Goal: Information Seeking & Learning: Learn about a topic

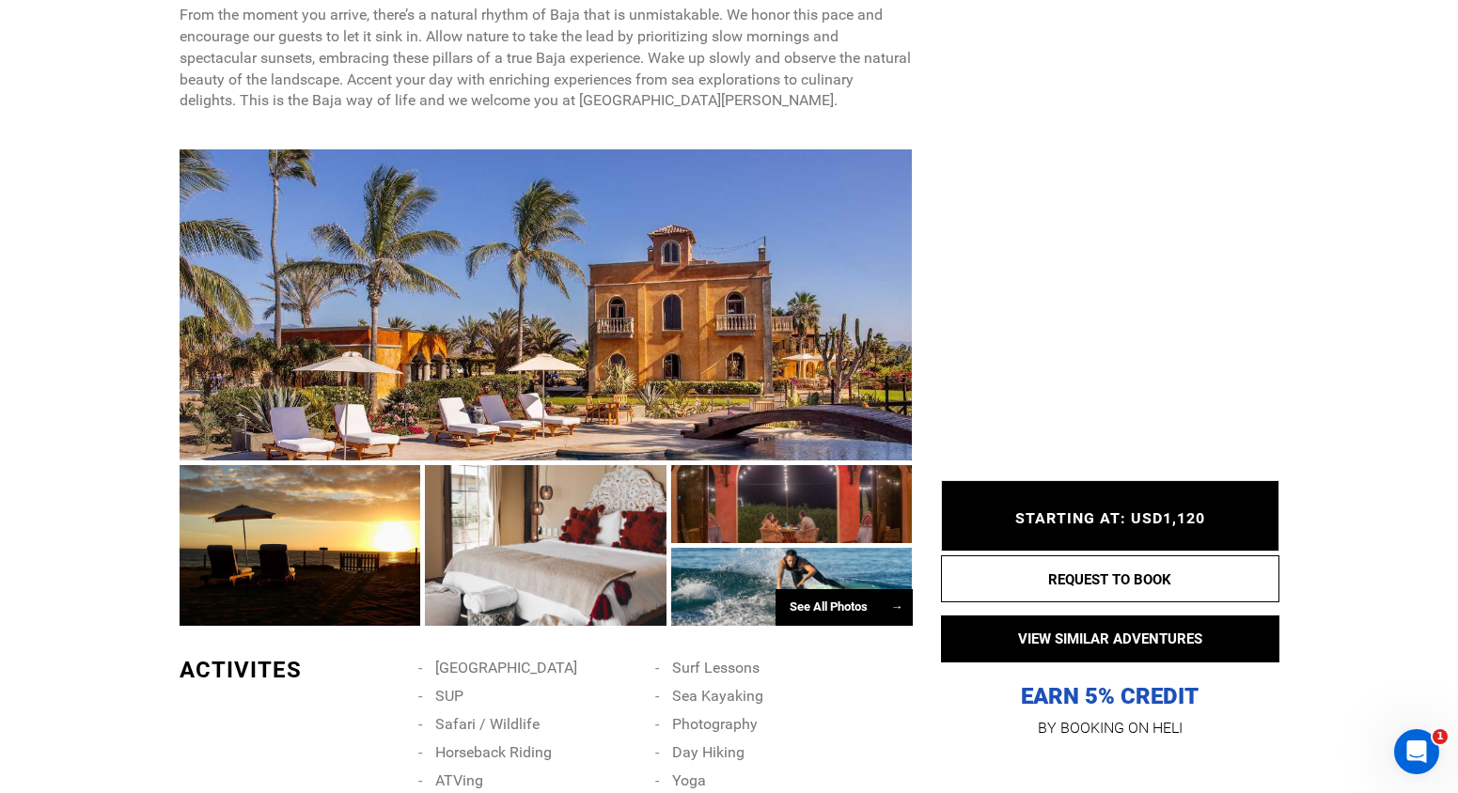
scroll to position [822, 0]
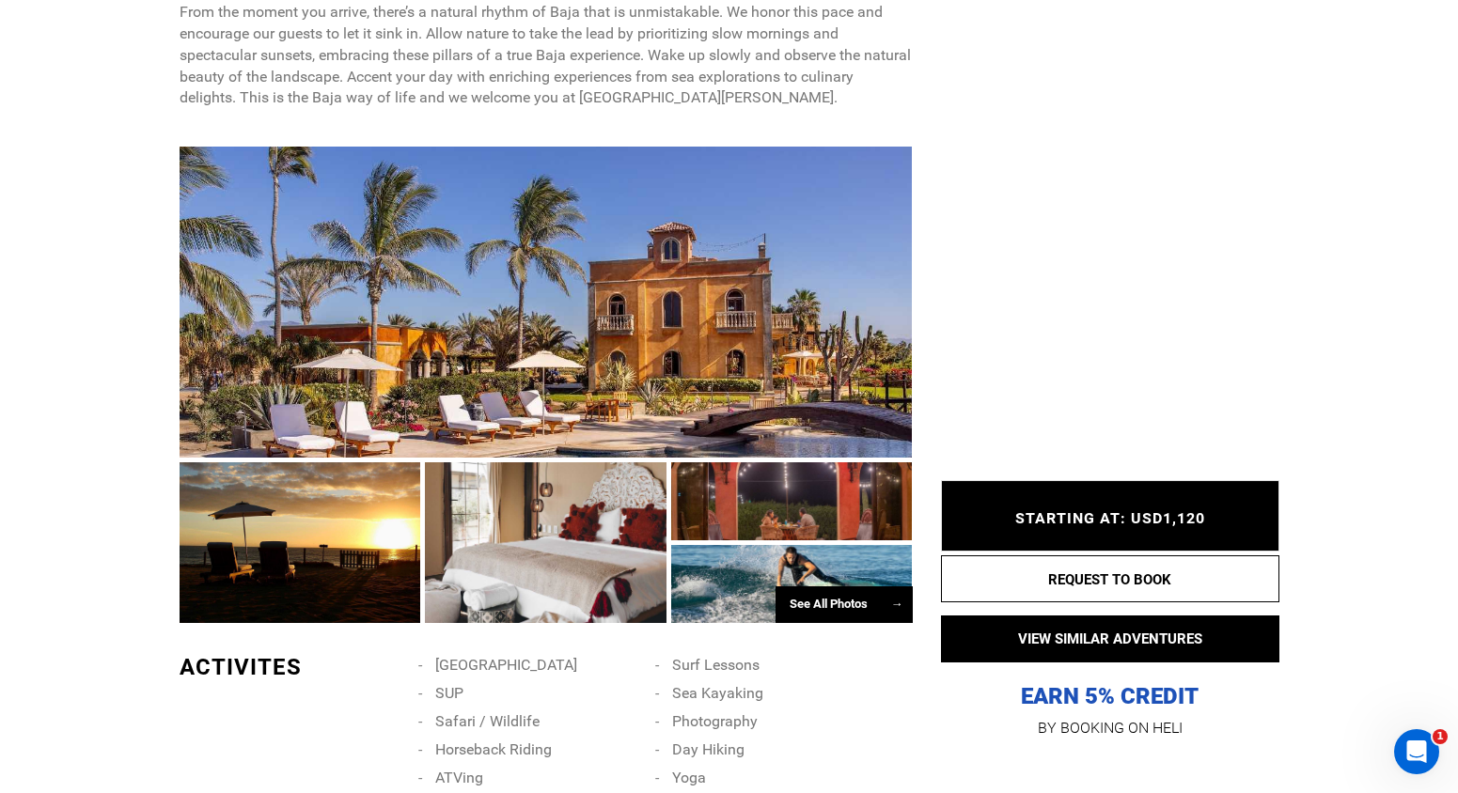
click at [824, 618] on div "See All Photos →" at bounding box center [843, 604] width 137 height 37
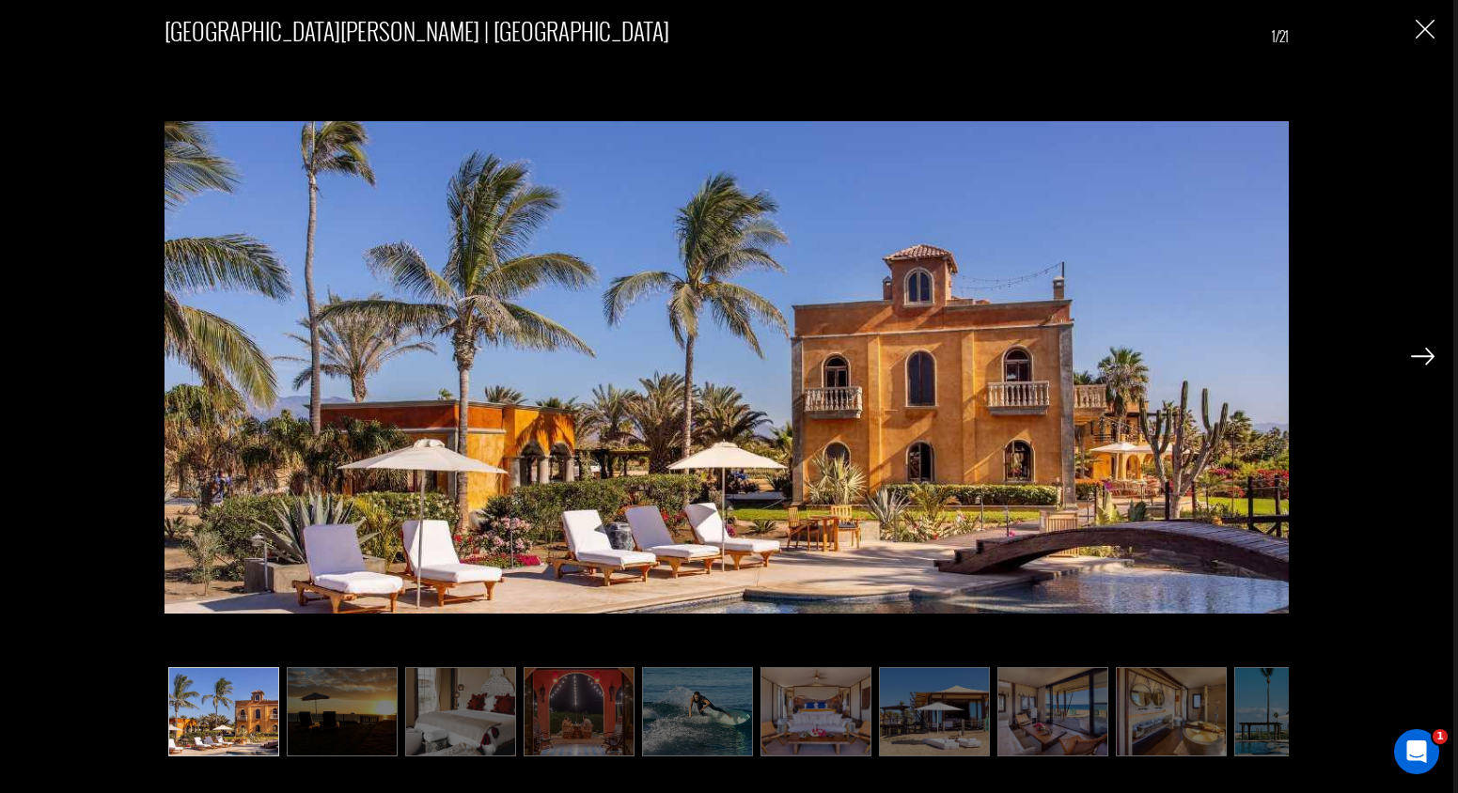
click at [1426, 358] on img at bounding box center [1422, 356] width 23 height 17
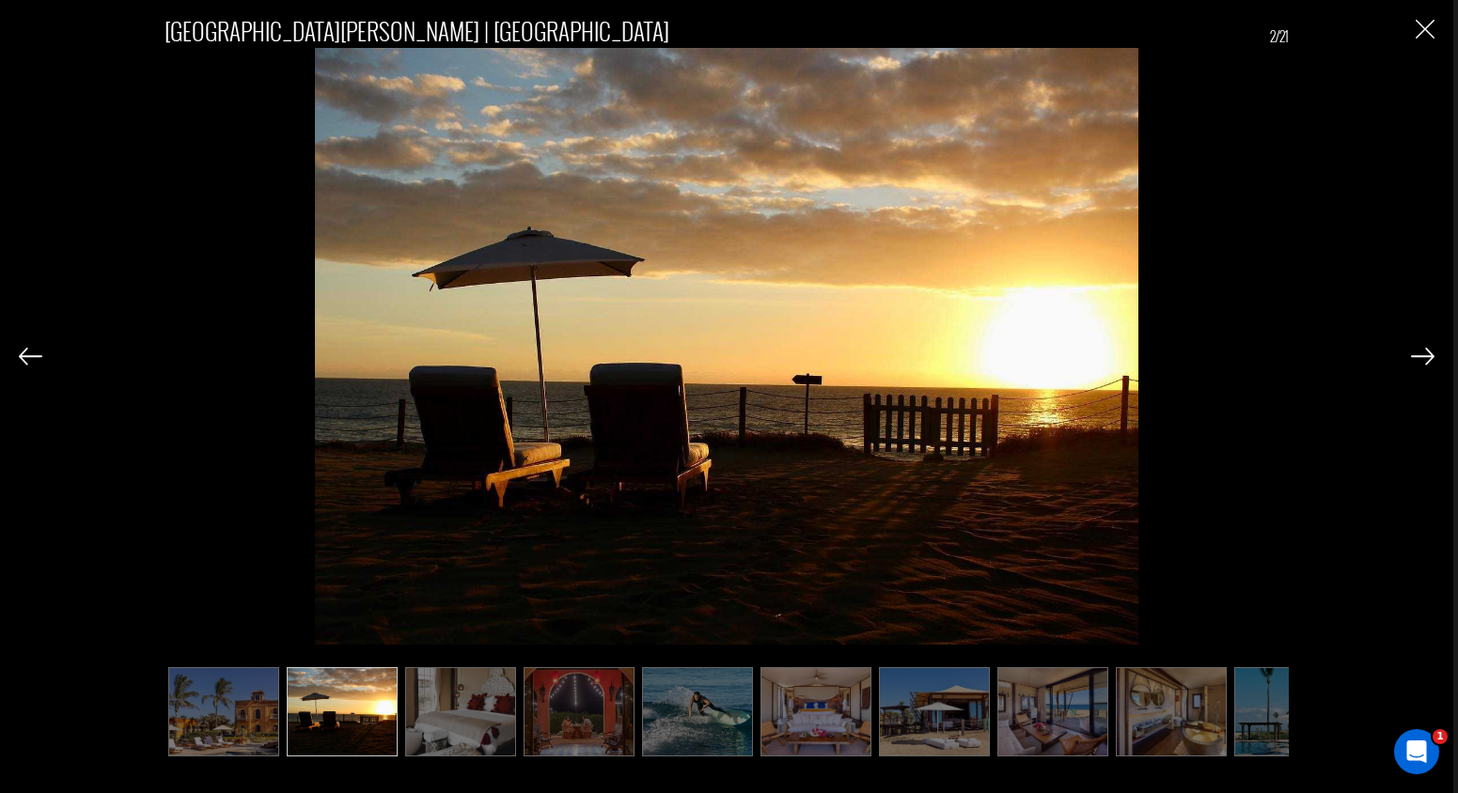
click at [1426, 358] on img at bounding box center [1422, 356] width 23 height 17
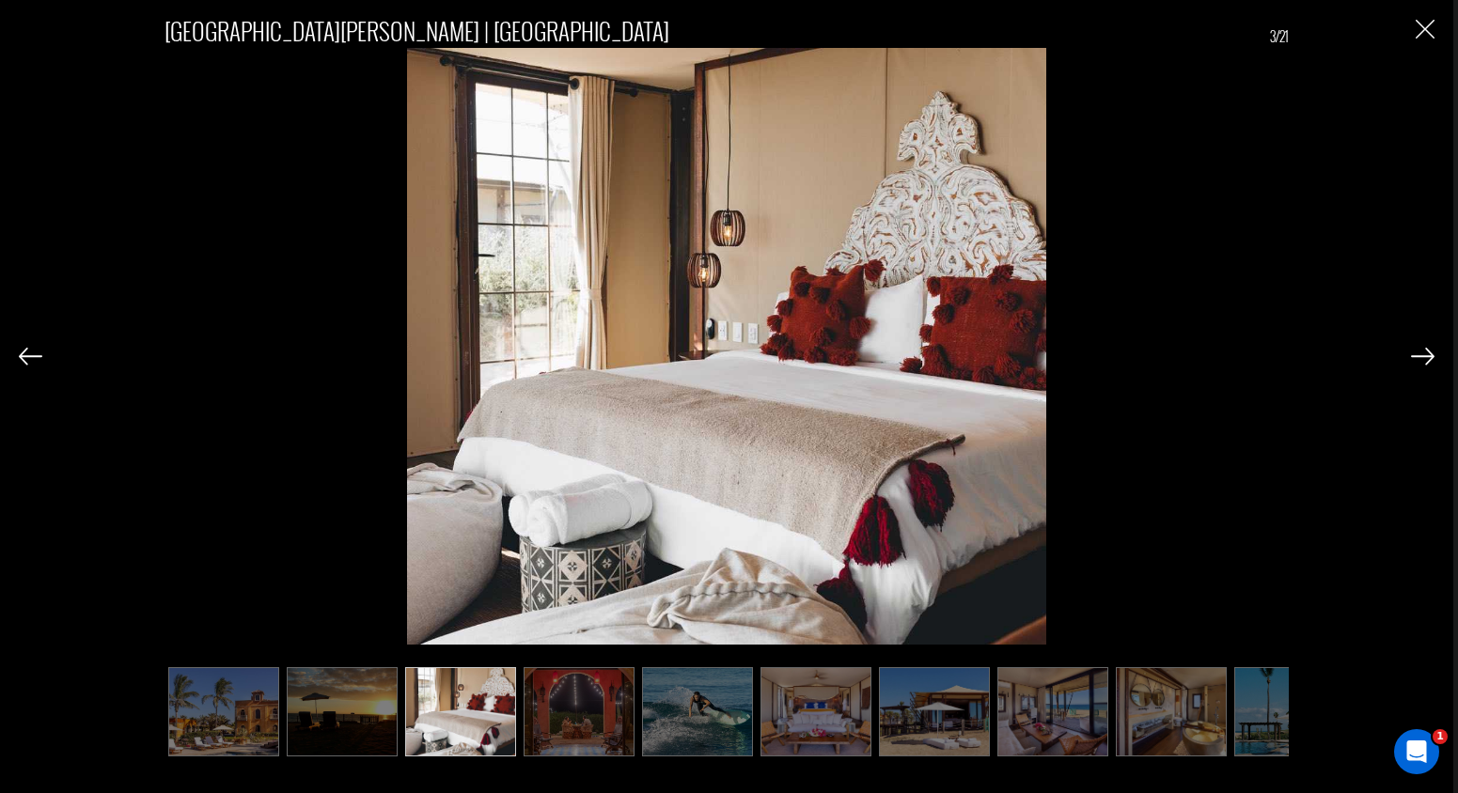
click at [1426, 358] on img at bounding box center [1422, 356] width 23 height 17
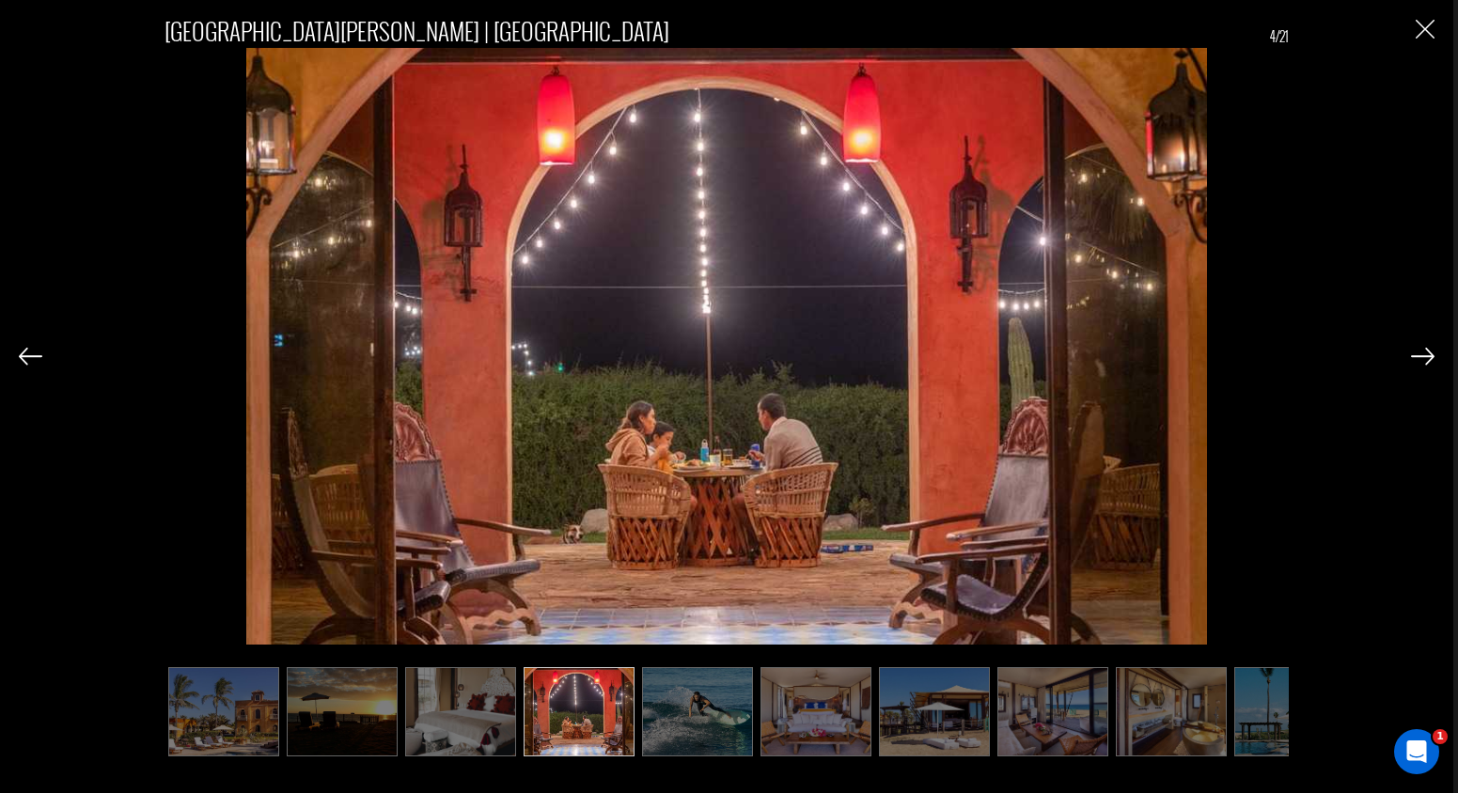
click at [1426, 358] on img at bounding box center [1422, 356] width 23 height 17
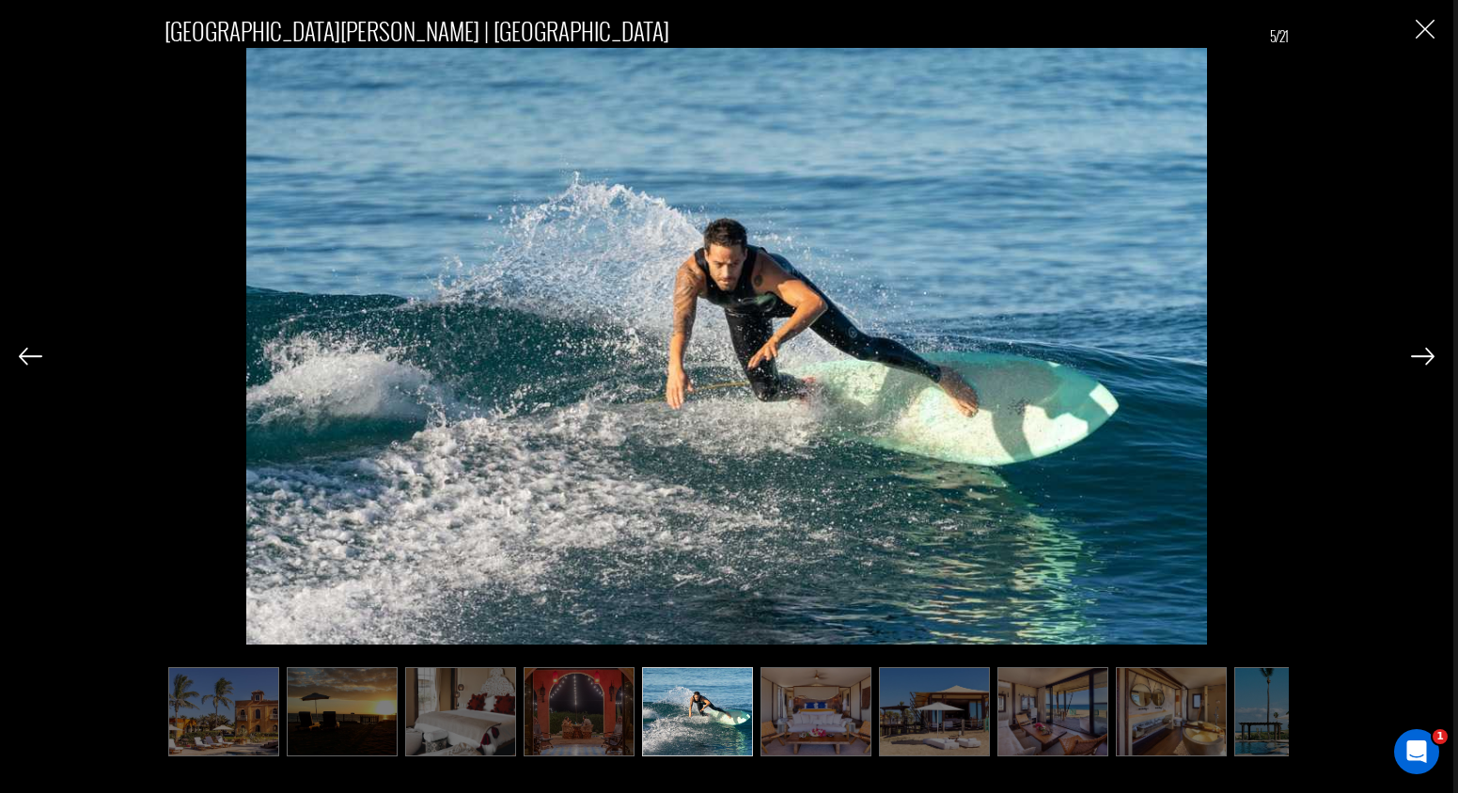
click at [1426, 358] on img at bounding box center [1422, 356] width 23 height 17
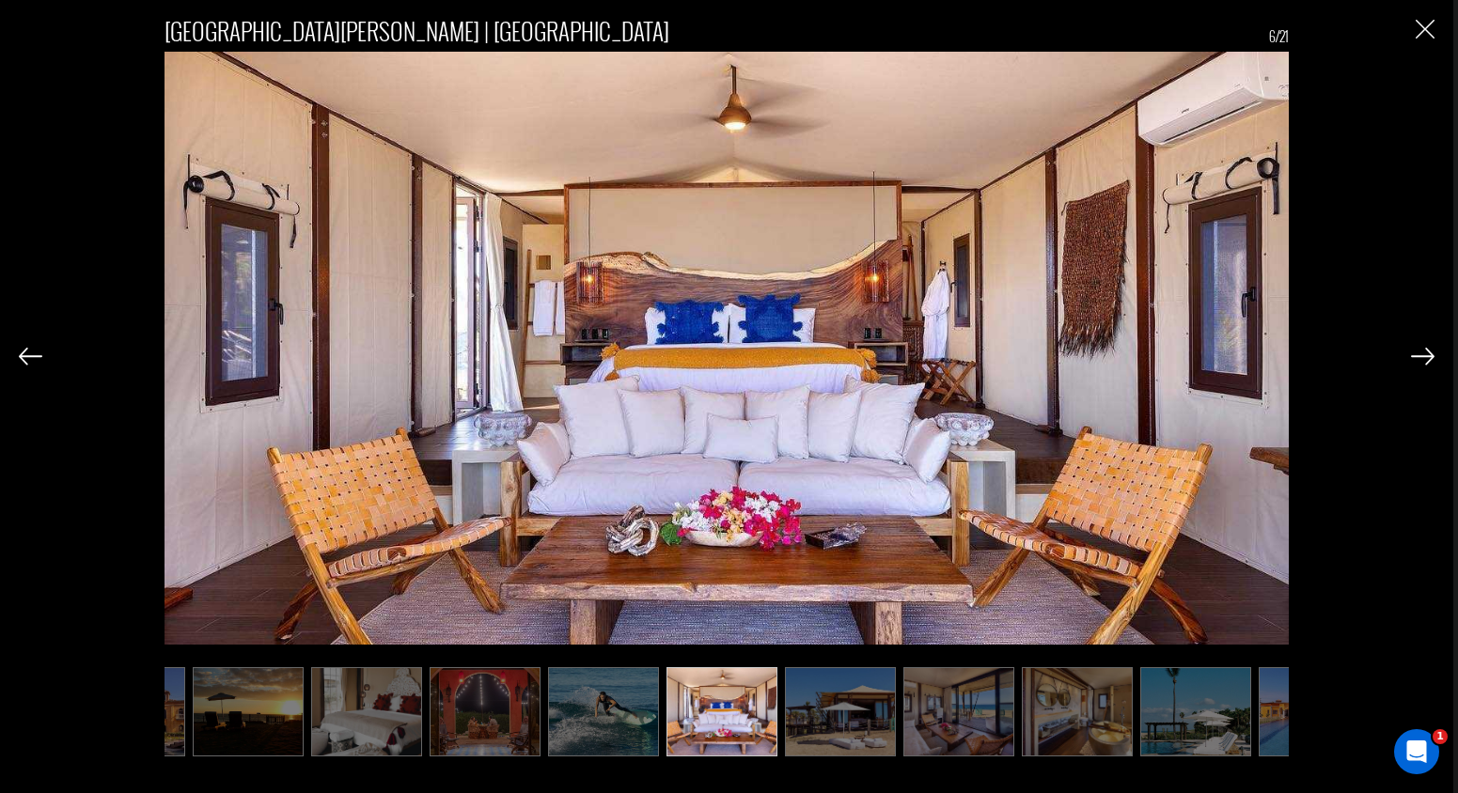
click at [1426, 358] on img at bounding box center [1422, 356] width 23 height 17
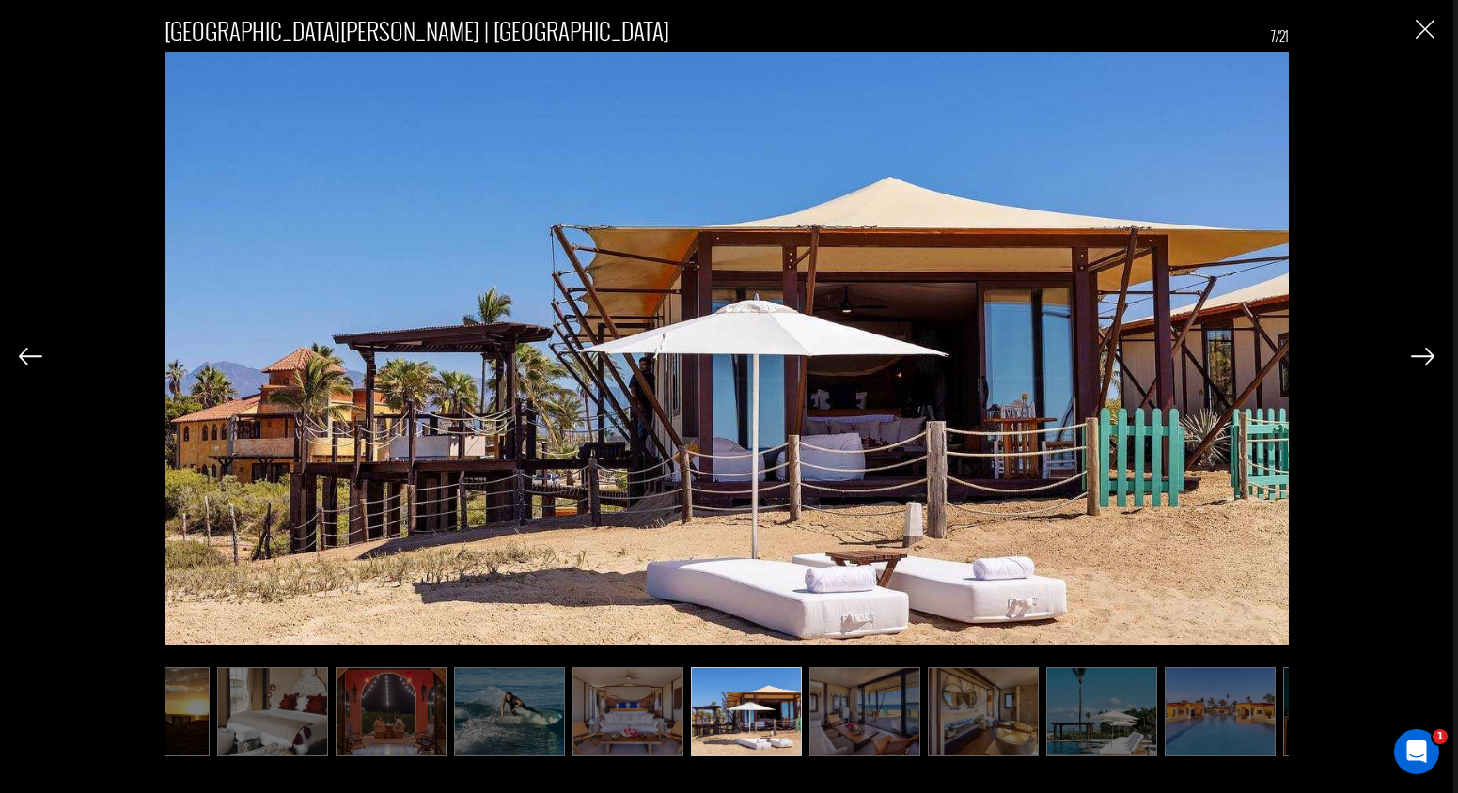
click at [1426, 358] on img at bounding box center [1422, 356] width 23 height 17
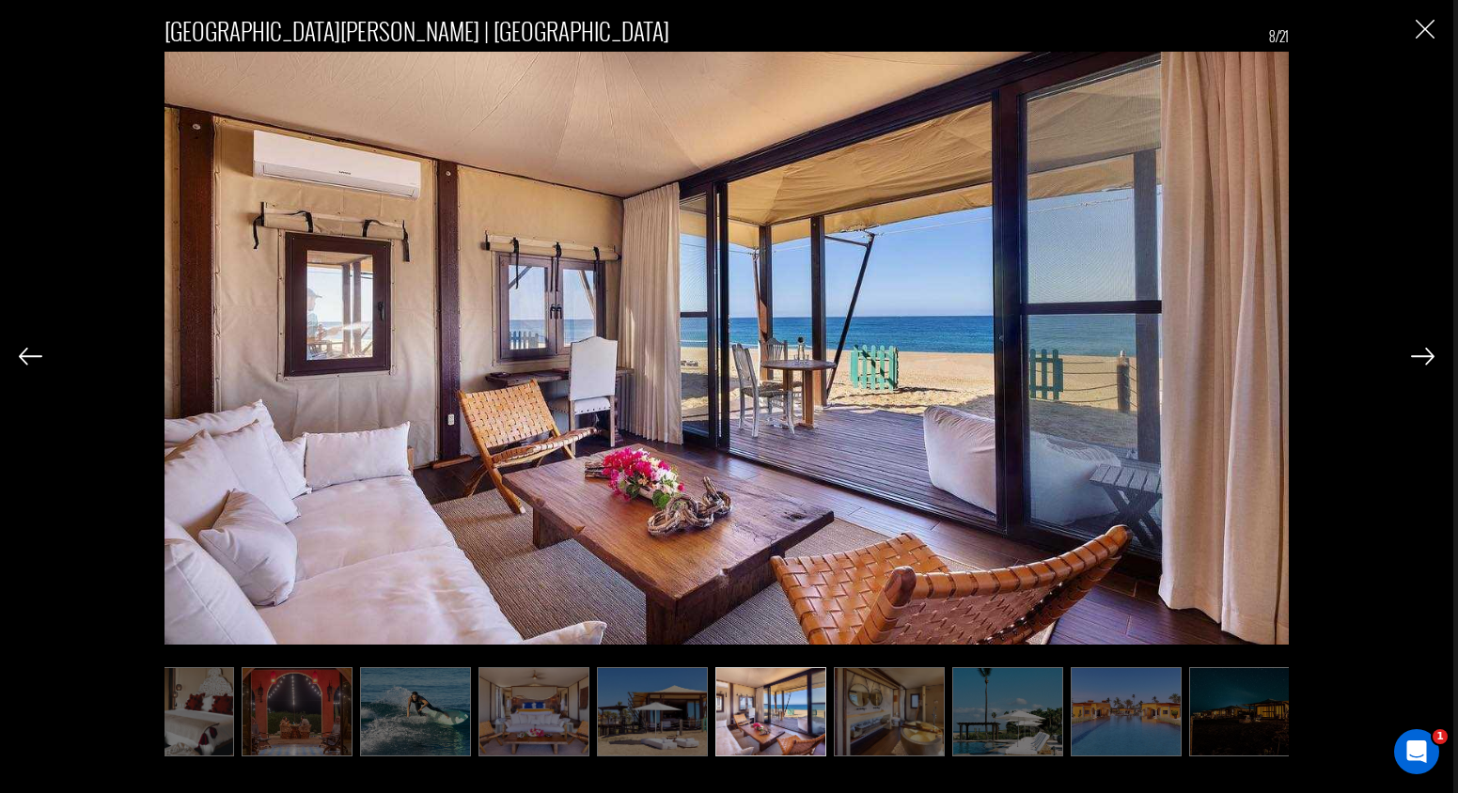
click at [1426, 358] on img at bounding box center [1422, 356] width 23 height 17
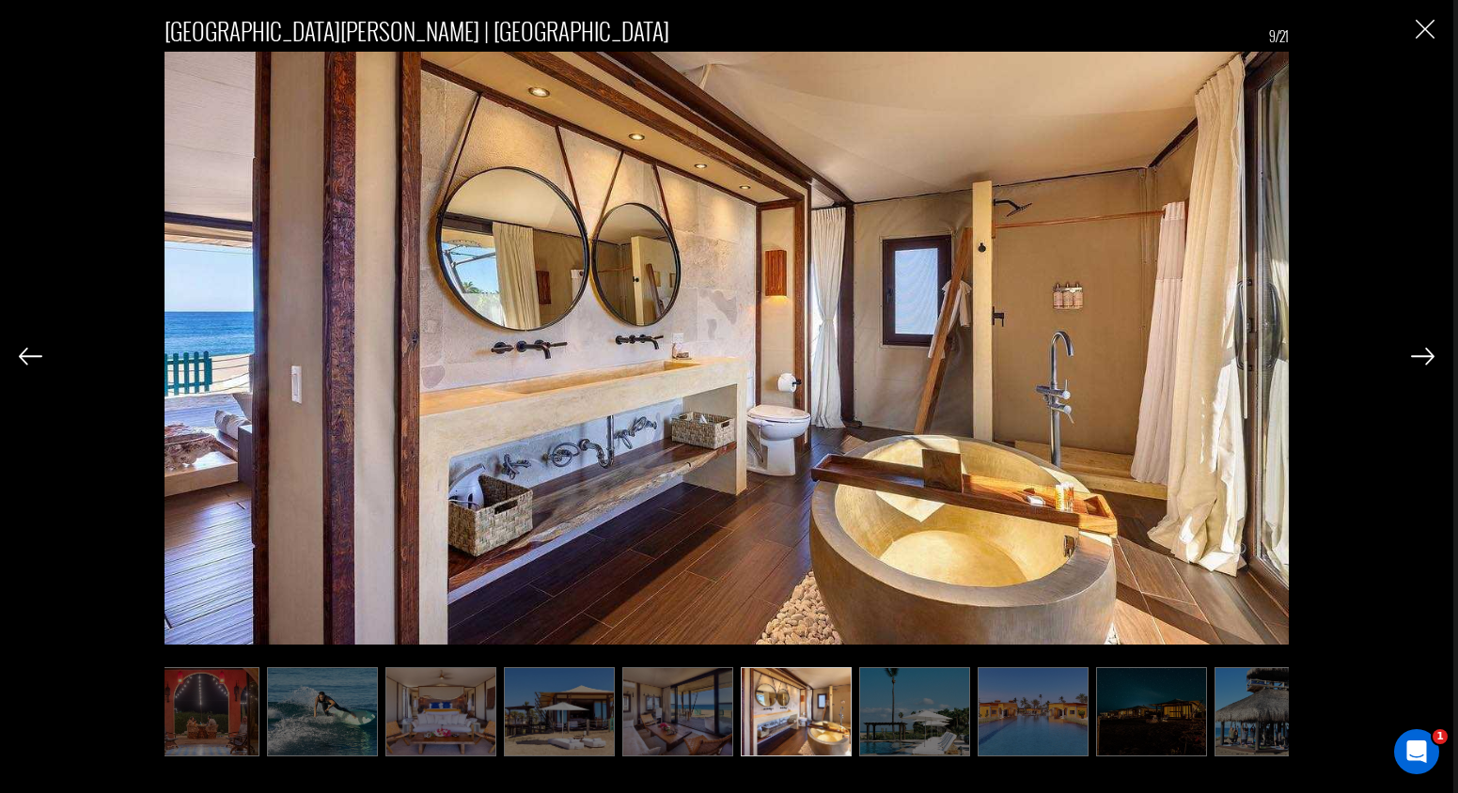
click at [1426, 358] on img at bounding box center [1422, 356] width 23 height 17
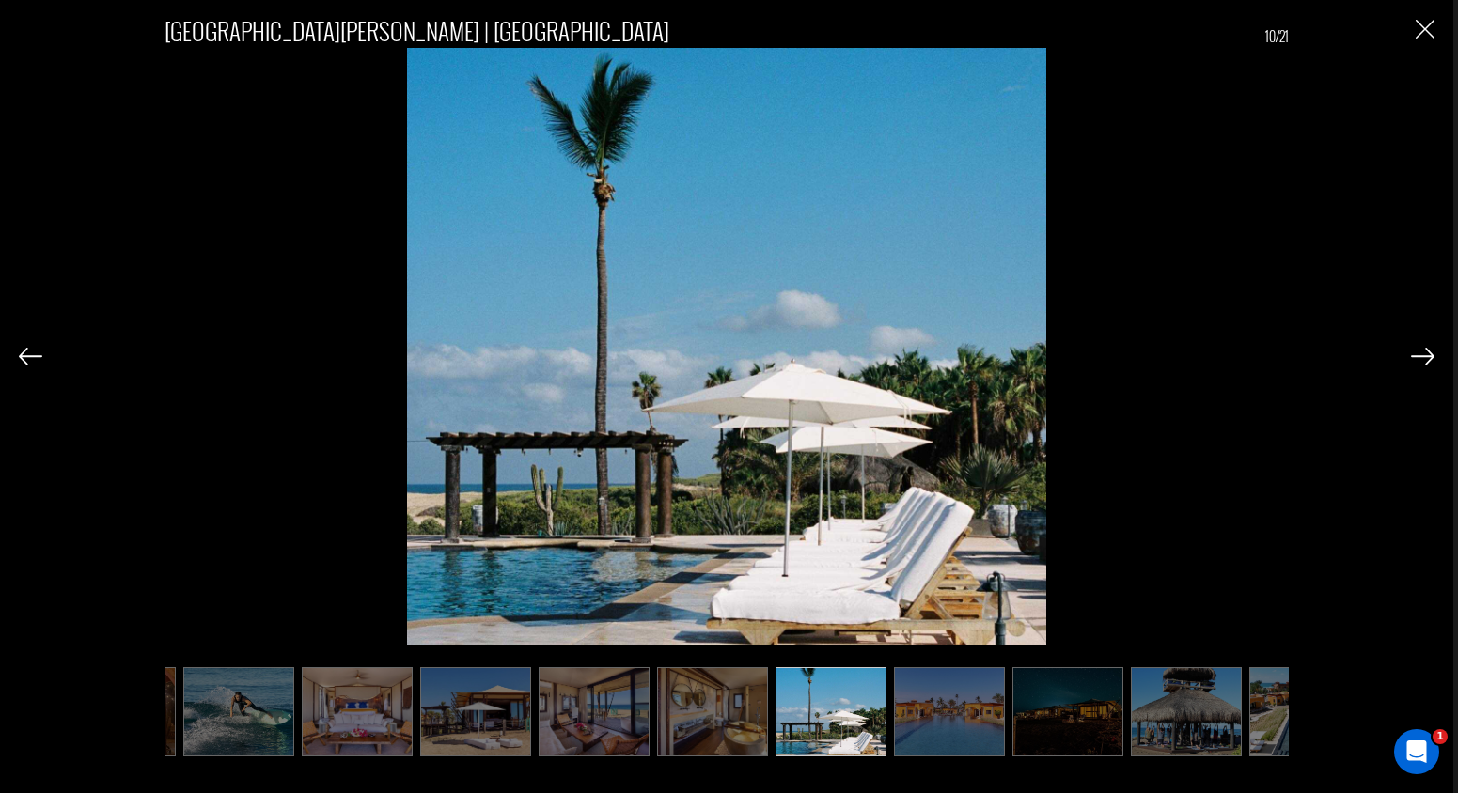
click at [1426, 358] on img at bounding box center [1422, 356] width 23 height 17
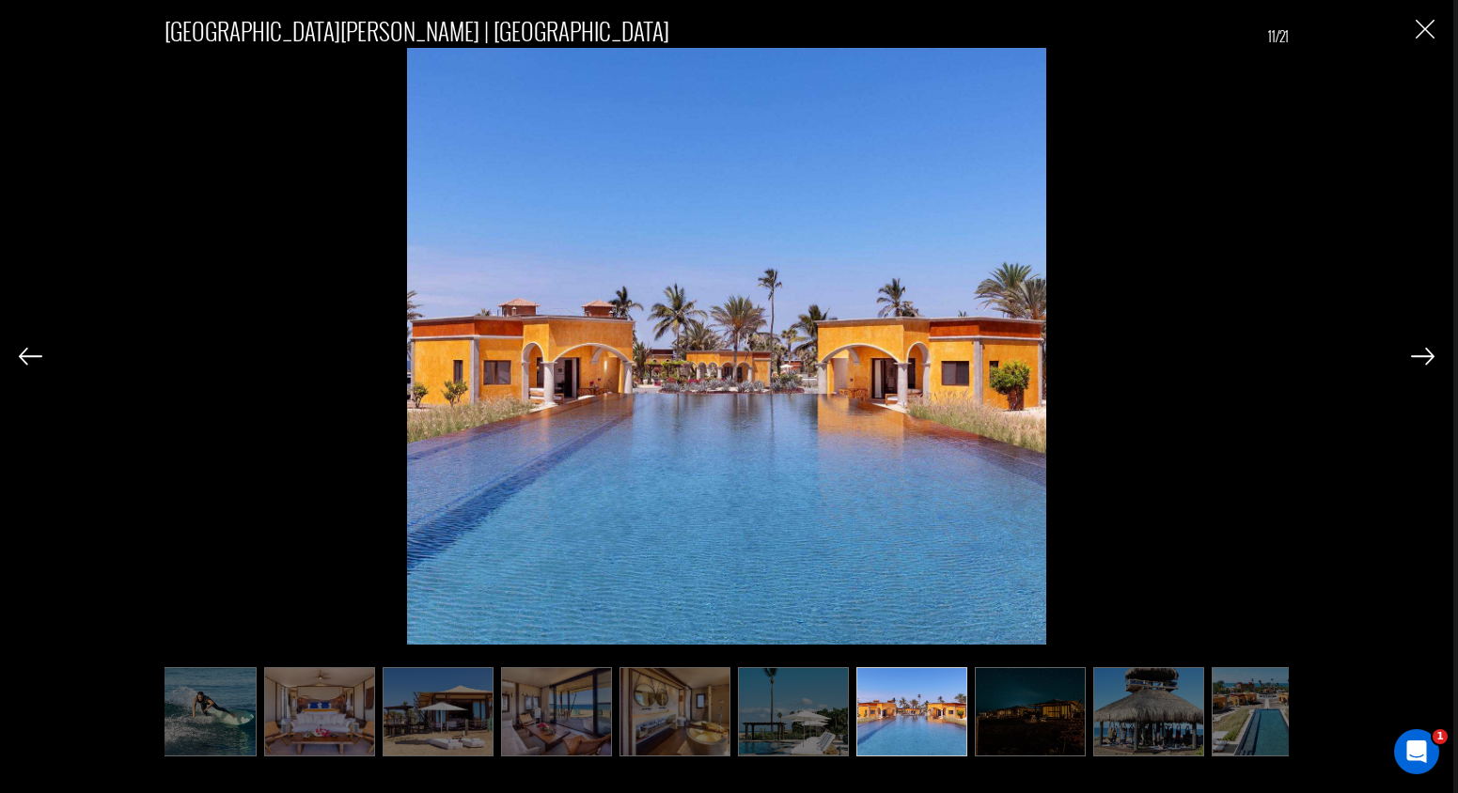
click at [1426, 358] on img at bounding box center [1422, 356] width 23 height 17
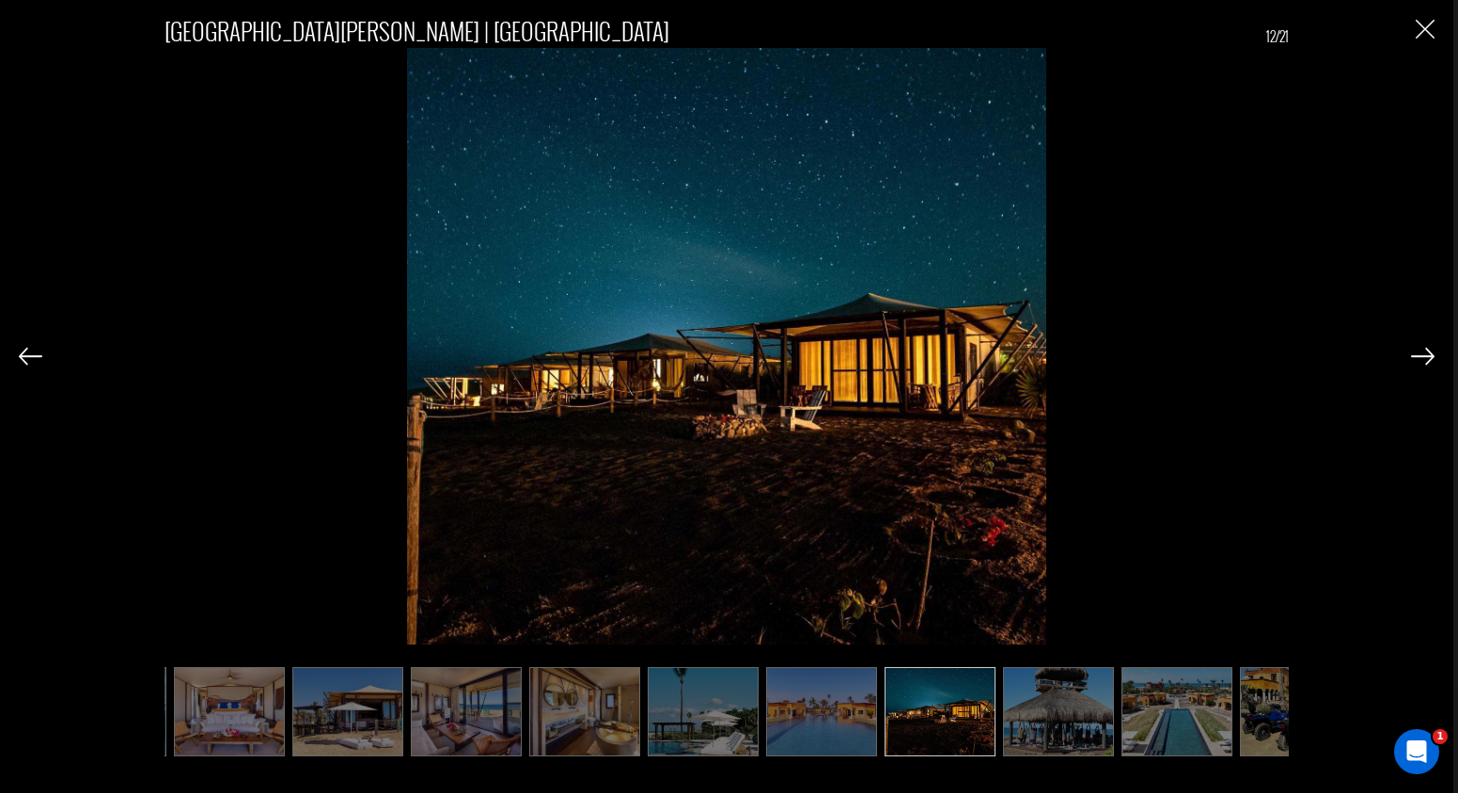
click at [1426, 358] on img at bounding box center [1422, 356] width 23 height 17
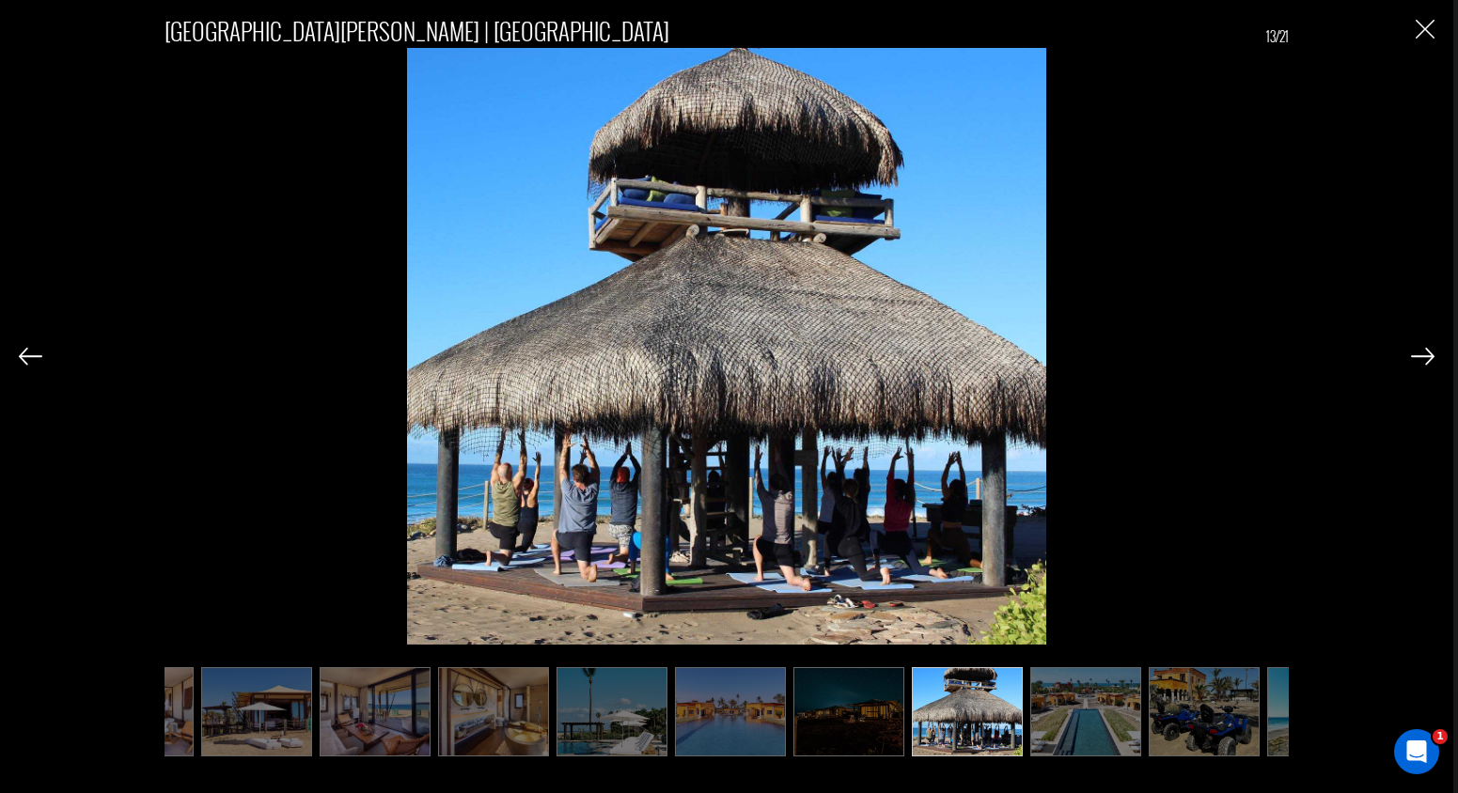
click at [1426, 357] on img at bounding box center [1422, 356] width 23 height 17
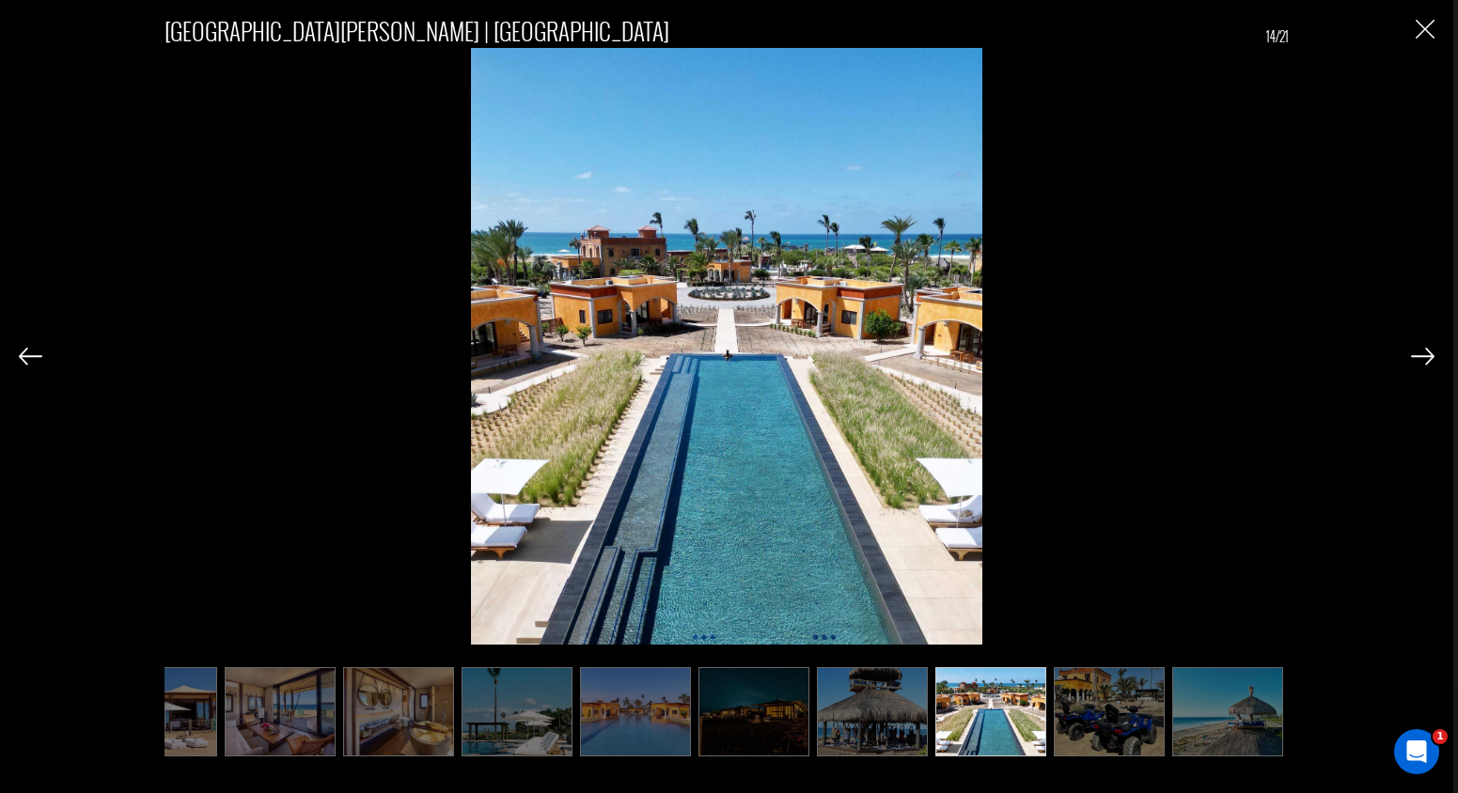
click at [1426, 357] on img at bounding box center [1422, 356] width 23 height 17
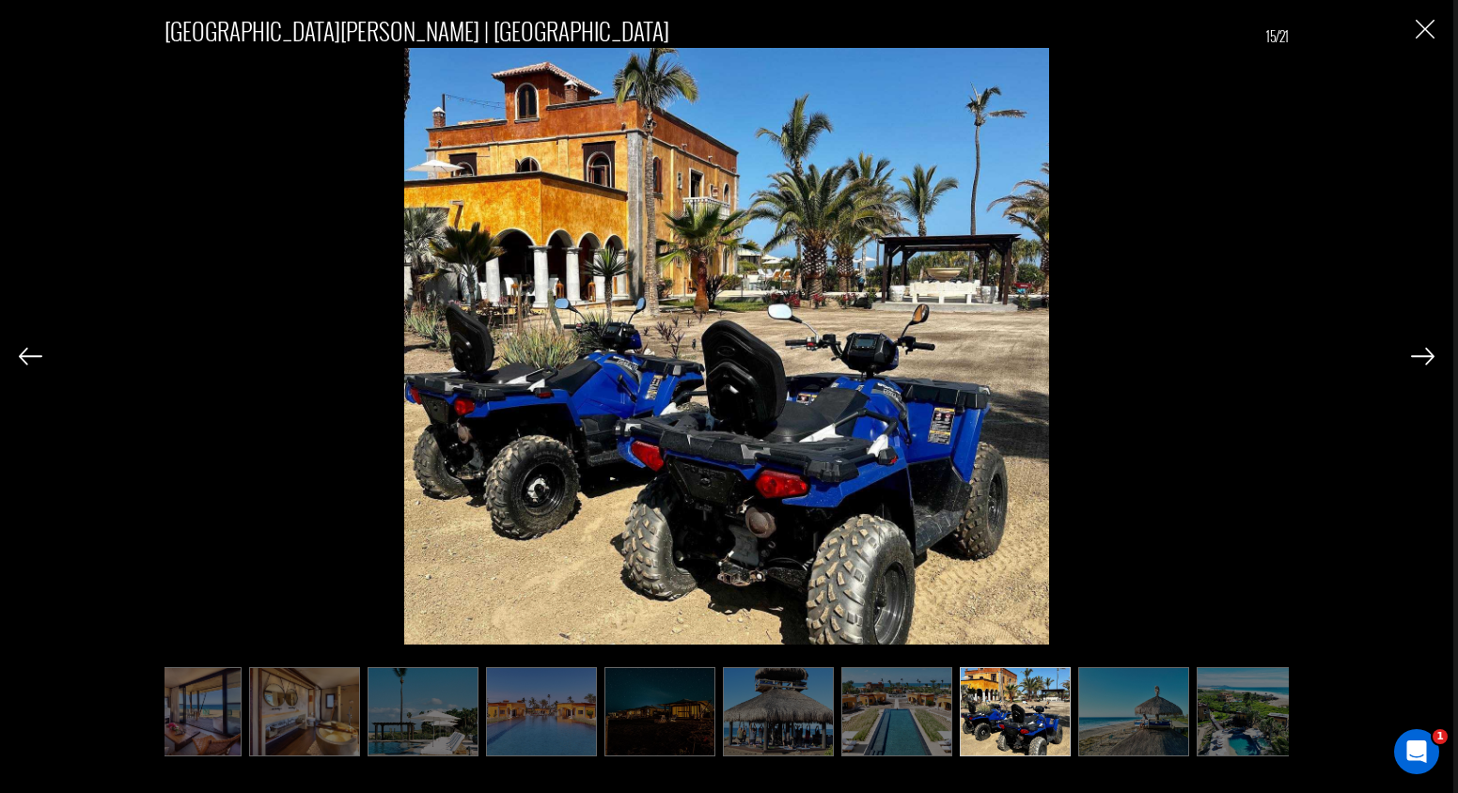
click at [1426, 357] on img at bounding box center [1422, 356] width 23 height 17
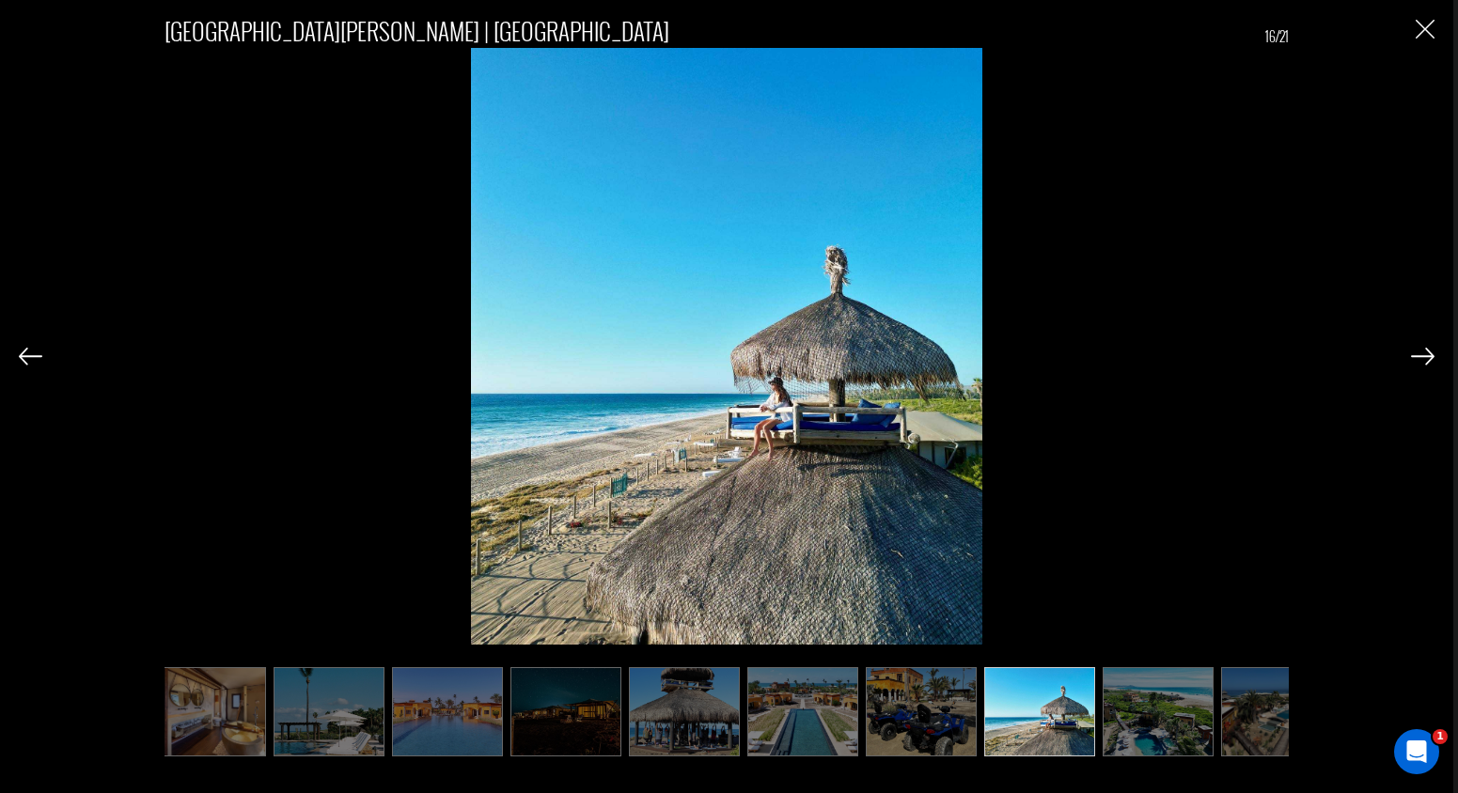
click at [1426, 357] on img at bounding box center [1422, 356] width 23 height 17
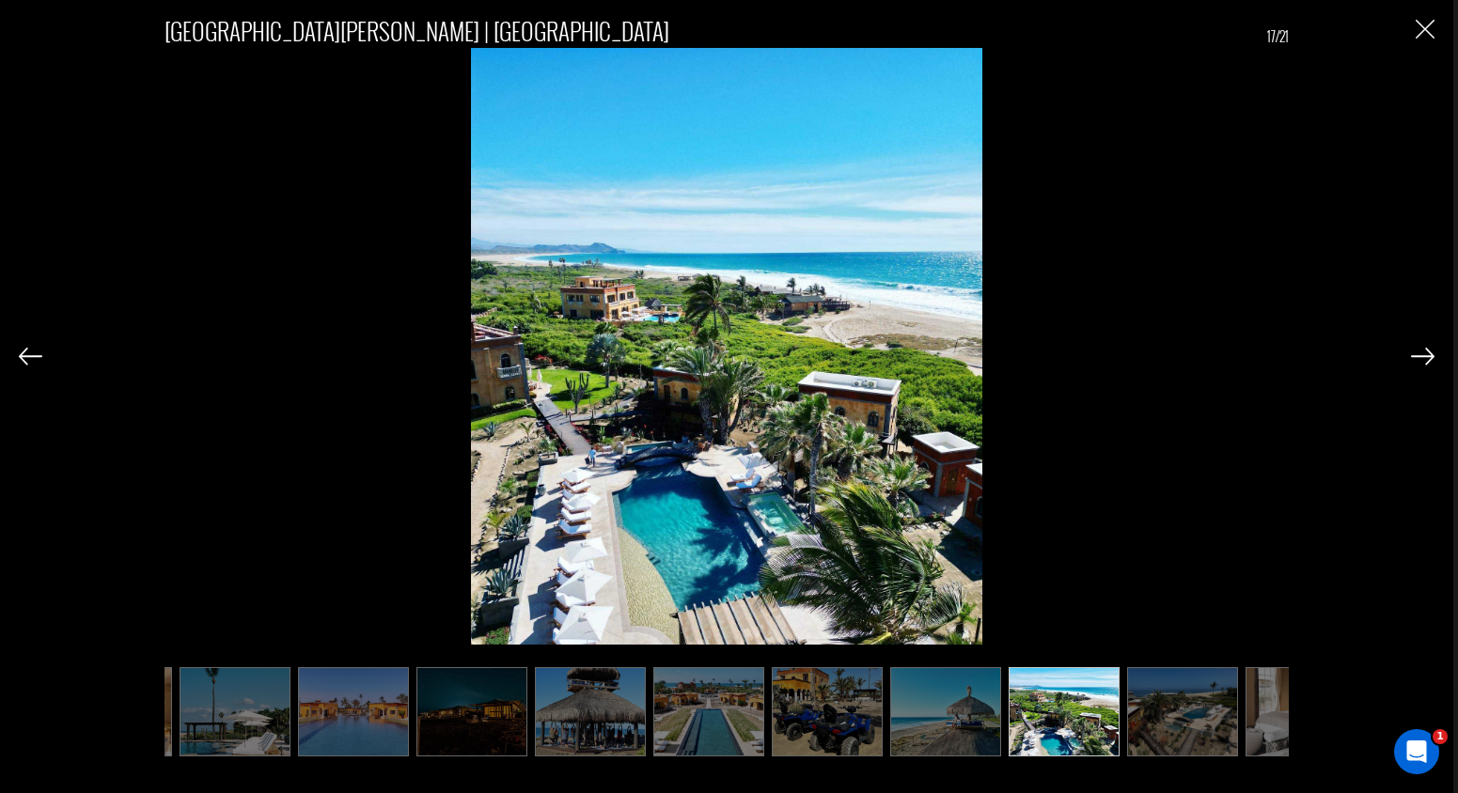
click at [1426, 357] on img at bounding box center [1422, 356] width 23 height 17
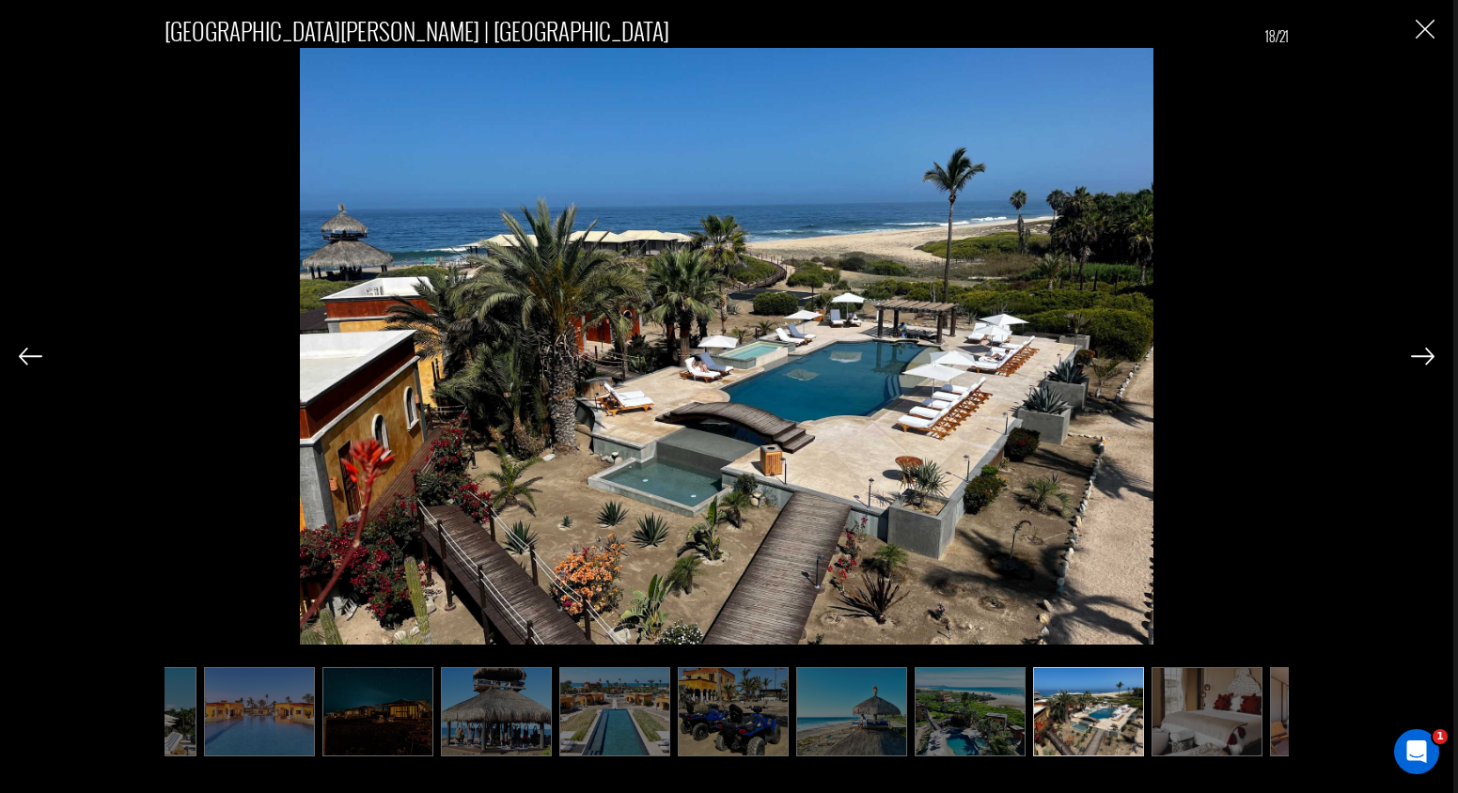
click at [1426, 357] on img at bounding box center [1422, 356] width 23 height 17
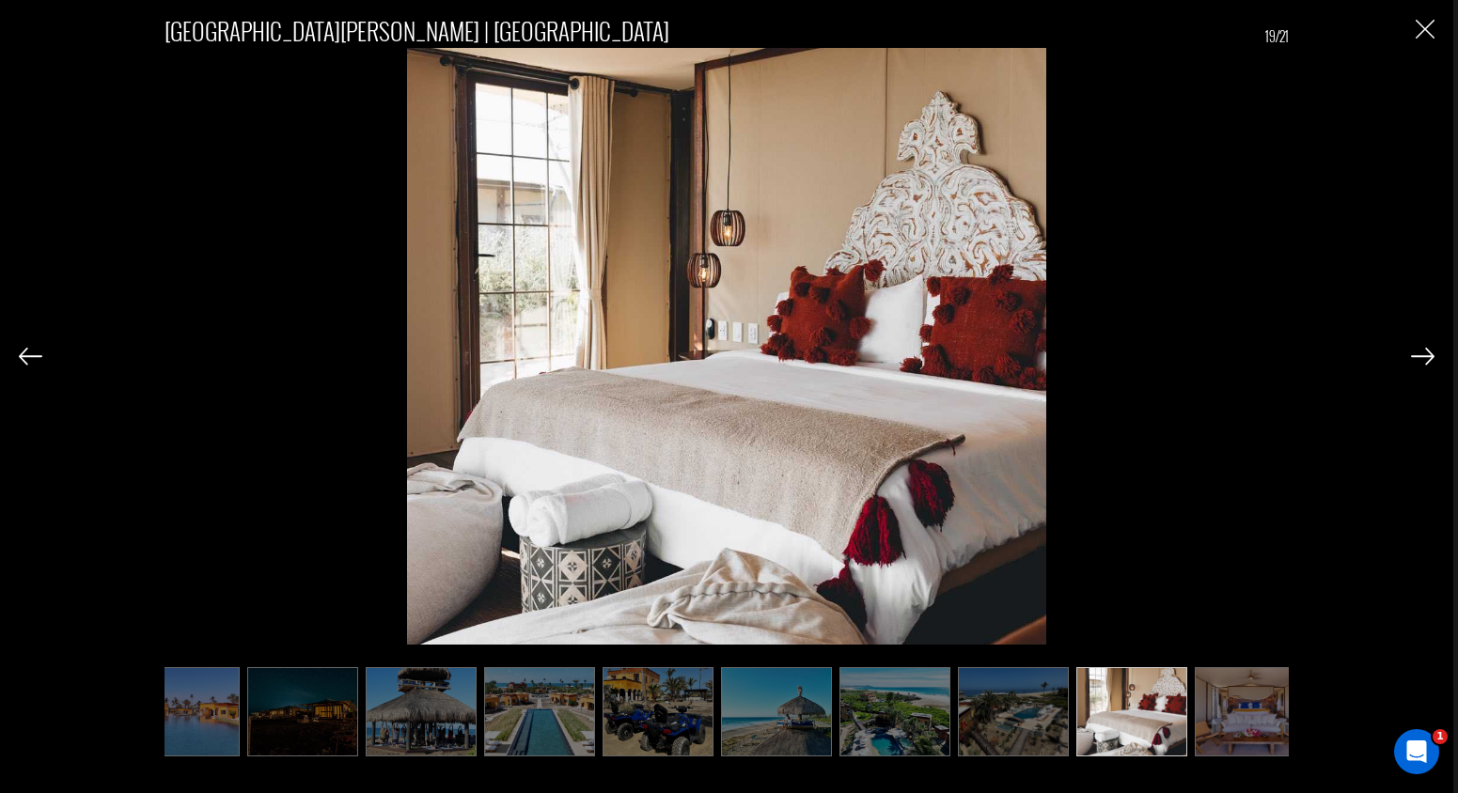
click at [1426, 357] on img at bounding box center [1422, 356] width 23 height 17
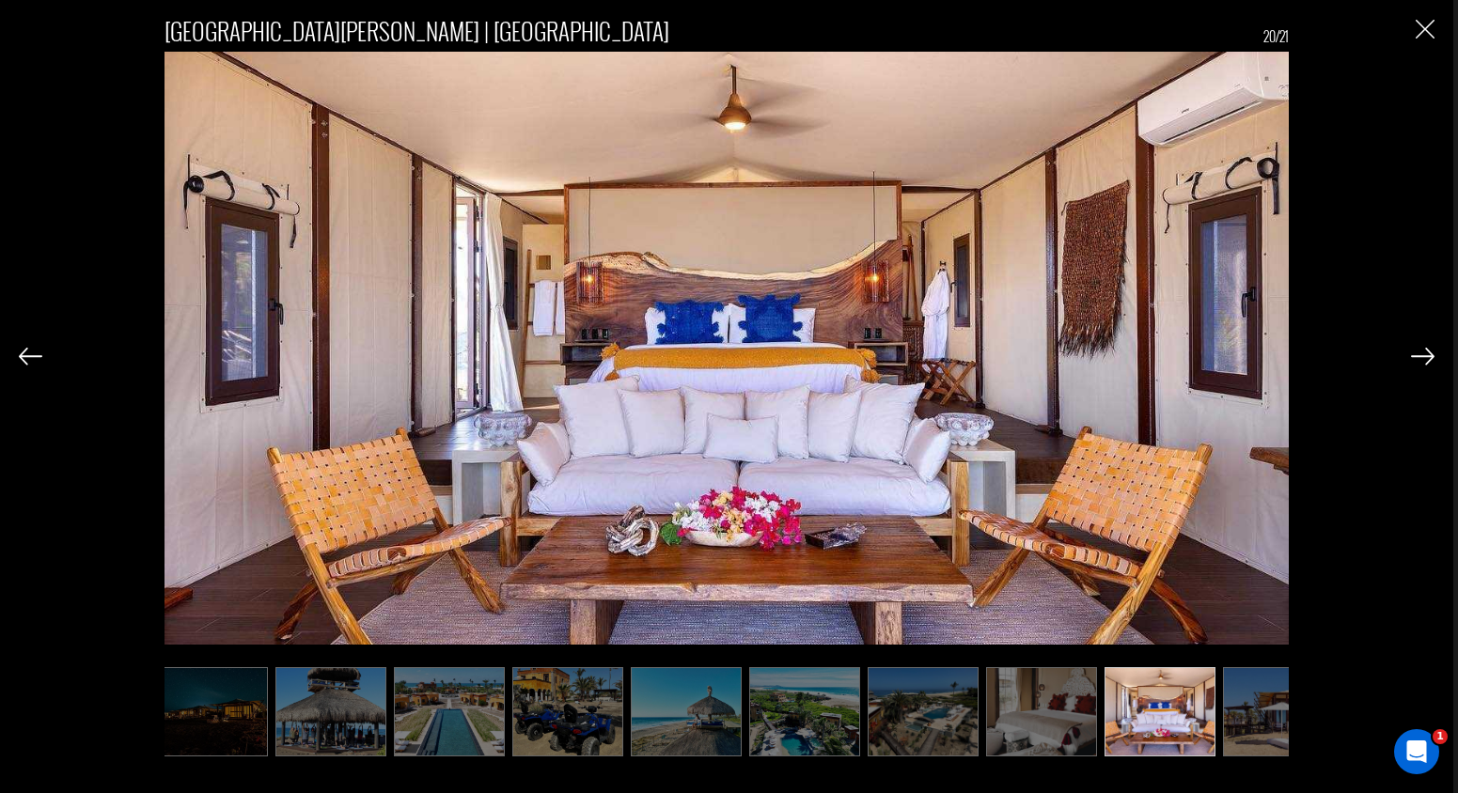
scroll to position [0, 1317]
click at [1425, 45] on div "[GEOGRAPHIC_DATA][PERSON_NAME] | [GEOGRAPHIC_DATA] 20/21" at bounding box center [726, 377] width 1415 height 754
click at [1421, 36] on img "Close" at bounding box center [1424, 29] width 19 height 19
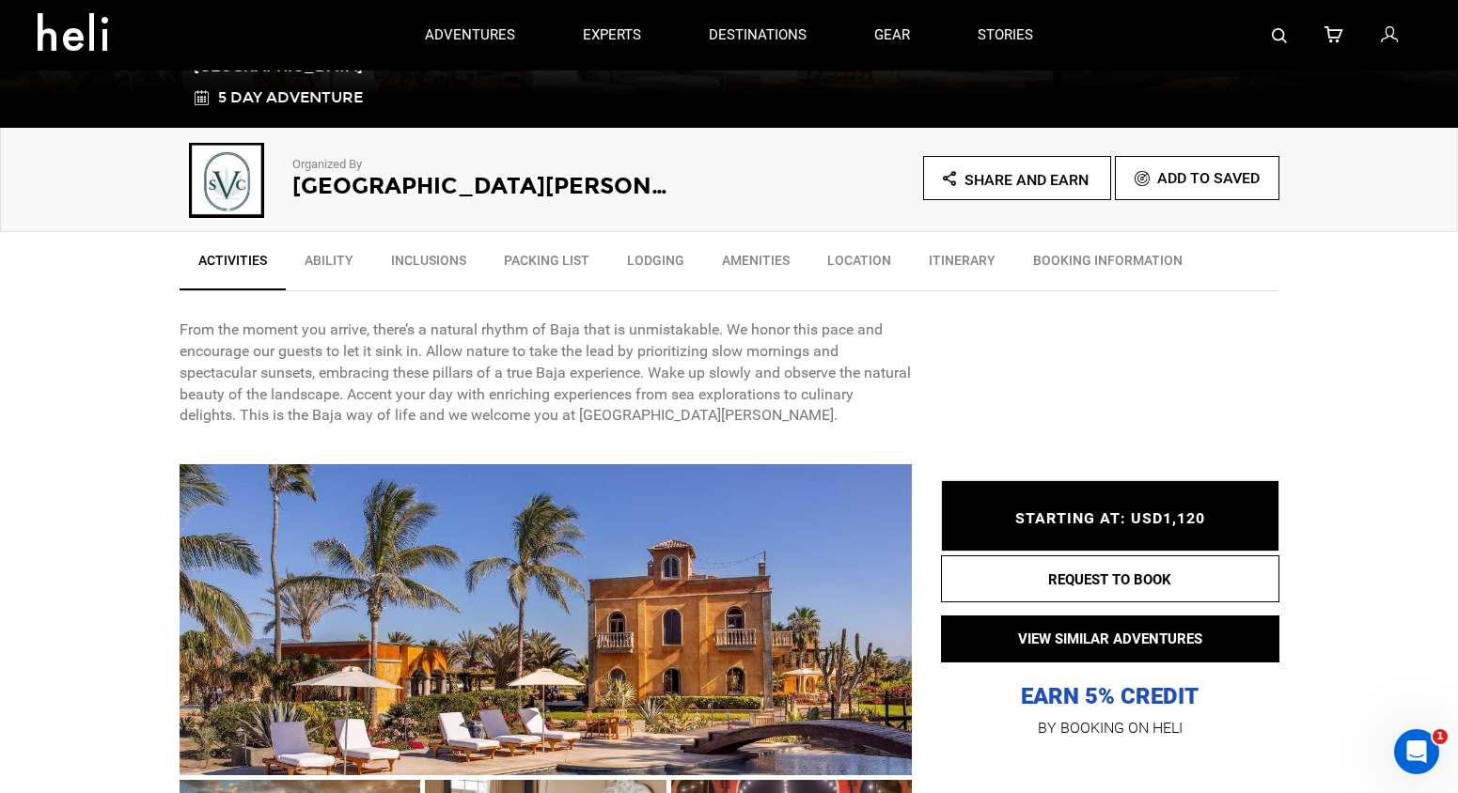
scroll to position [0, 0]
